Goal: Find specific page/section: Find specific page/section

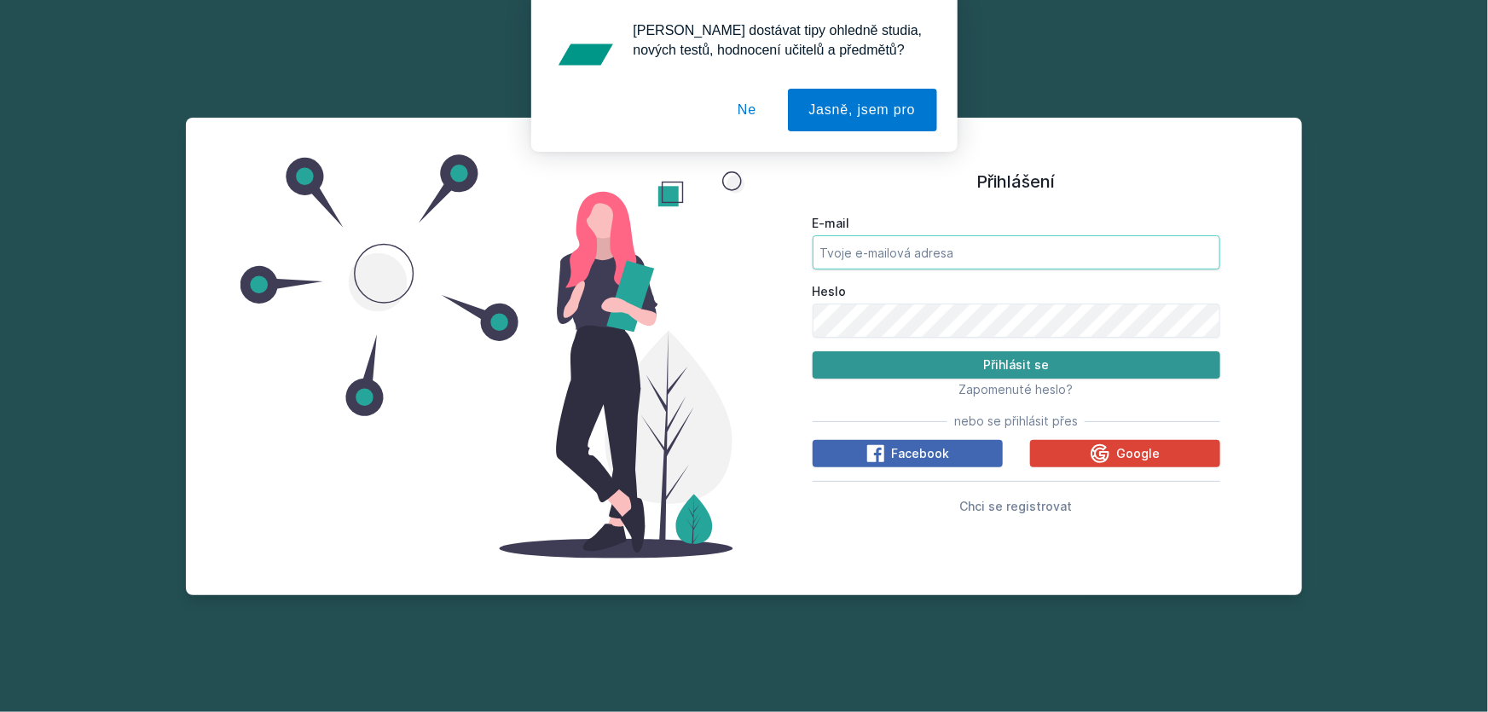
type input "[PERSON_NAME][EMAIL_ADDRESS][DOMAIN_NAME]"
click at [927, 355] on button "Přihlásit se" at bounding box center [1017, 364] width 408 height 27
click at [754, 116] on button "Ne" at bounding box center [746, 110] width 61 height 43
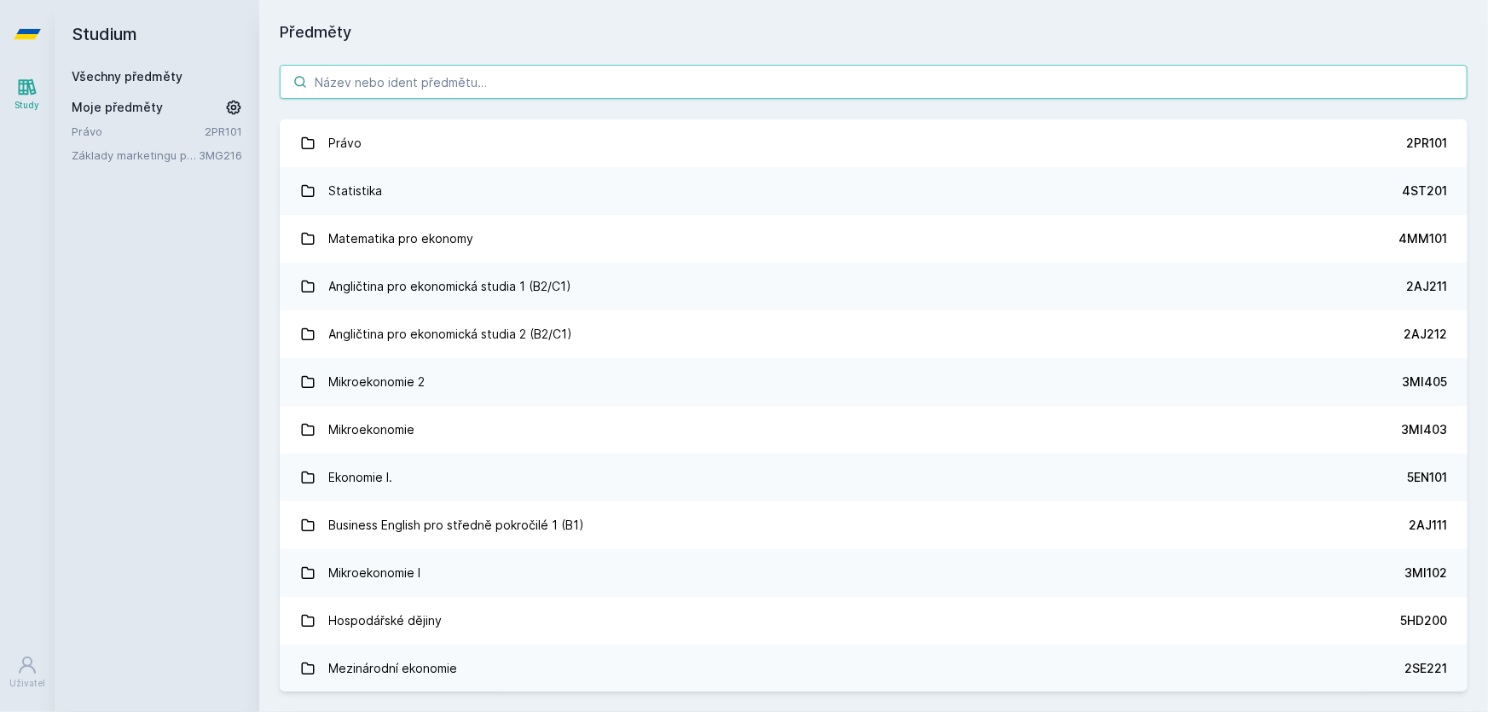
click at [403, 87] on input "search" at bounding box center [874, 82] width 1188 height 34
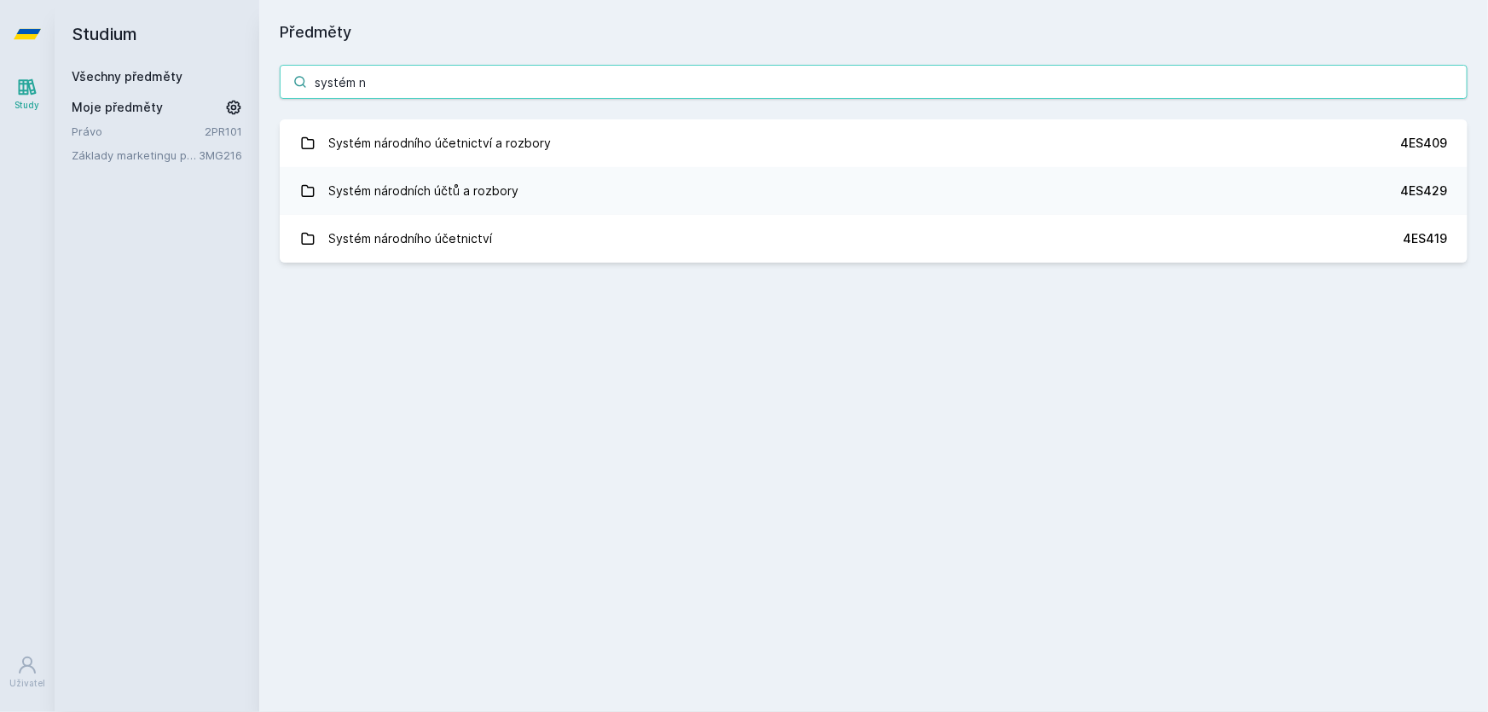
type input "systém n"
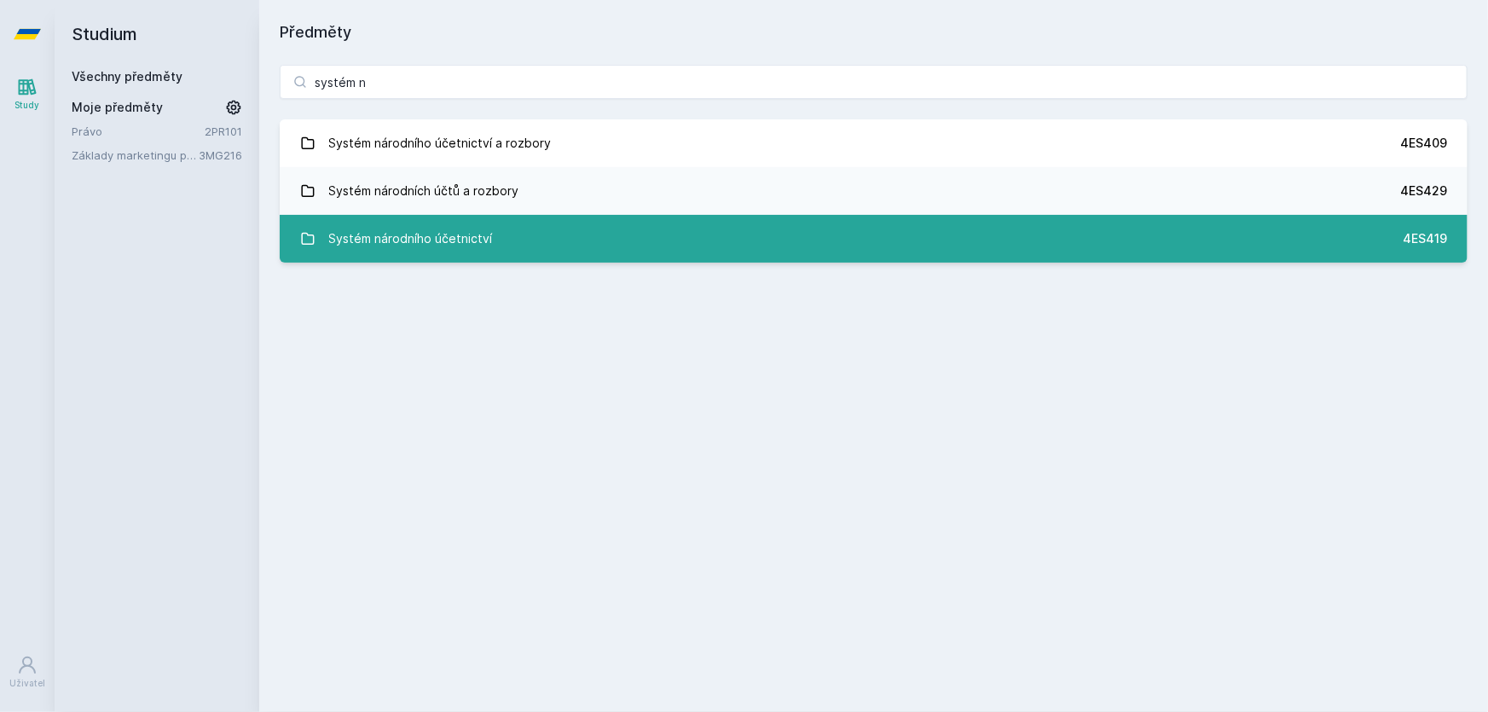
click at [705, 251] on link "Systém národního účetnictví 4ES419" at bounding box center [874, 239] width 1188 height 48
